Goal: Transaction & Acquisition: Purchase product/service

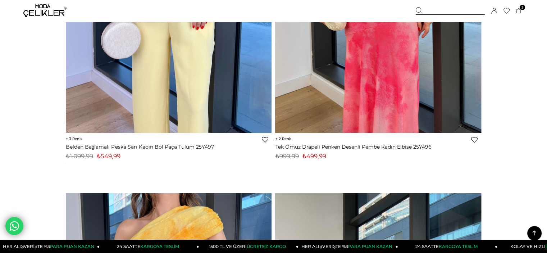
scroll to position [4534, 0]
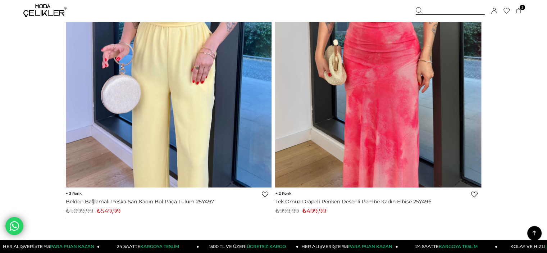
click at [359, 99] on img at bounding box center [378, 50] width 206 height 275
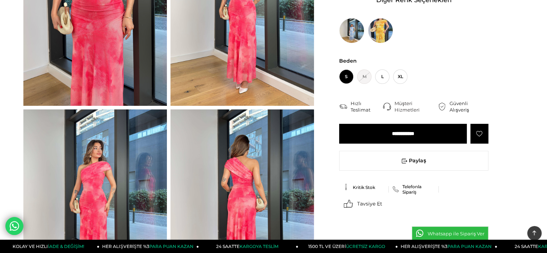
scroll to position [36, 0]
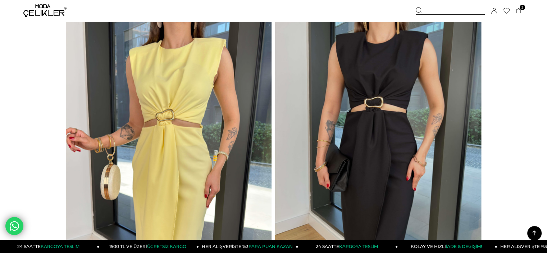
scroll to position [9803, 0]
